Goal: Browse casually

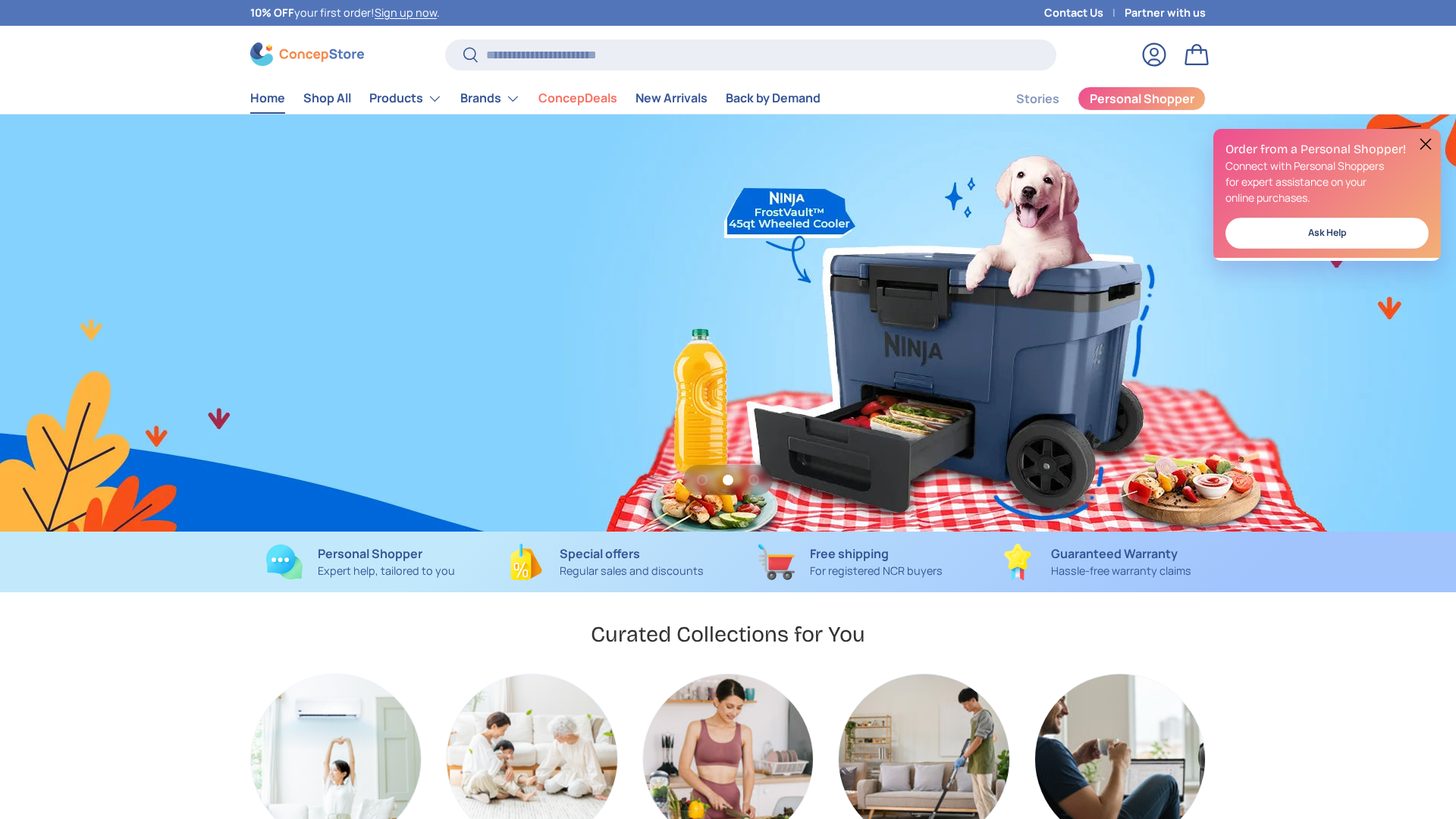
scroll to position [0, 1456]
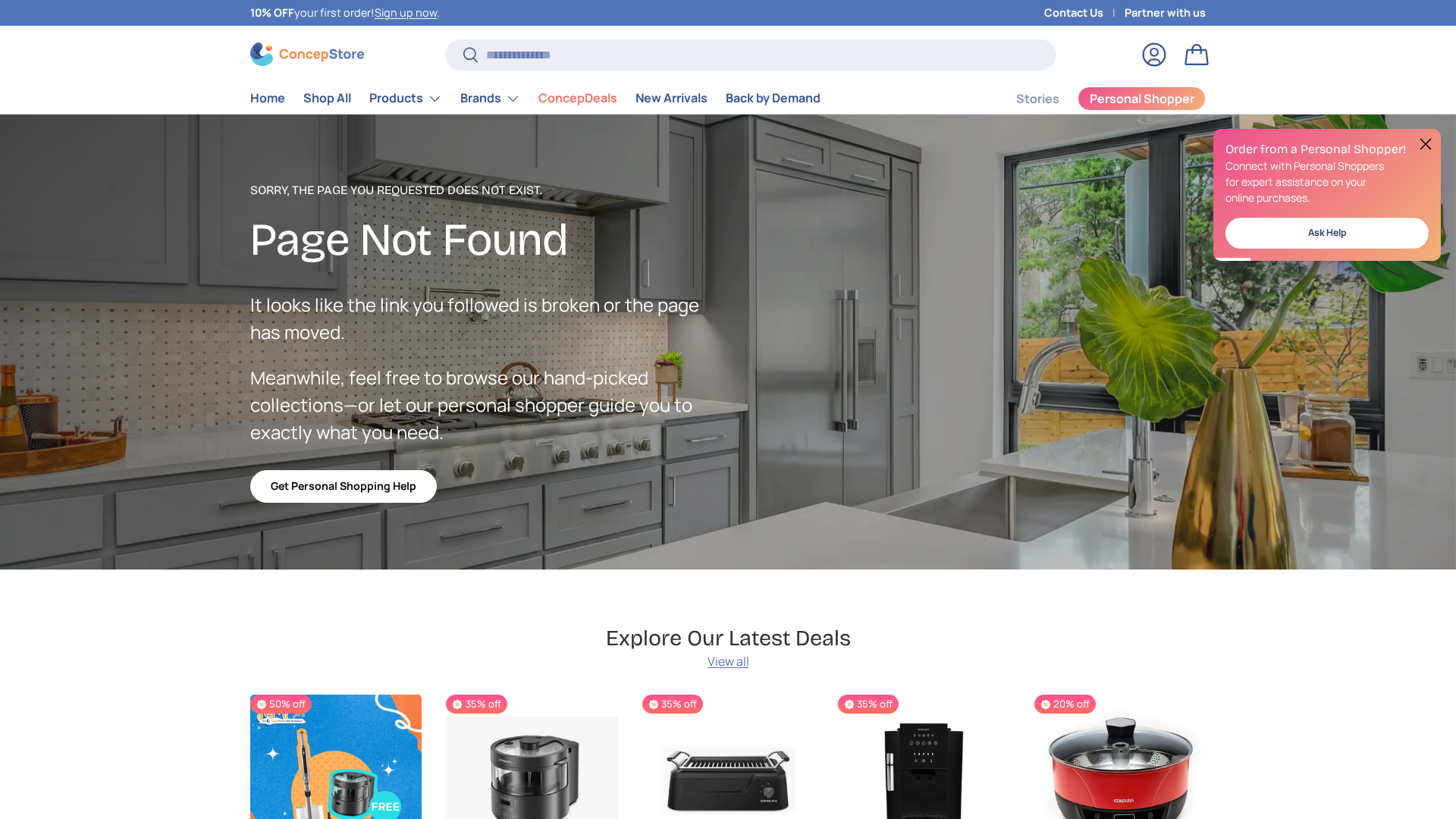
scroll to position [3719, 6200]
